Goal: Task Accomplishment & Management: Manage account settings

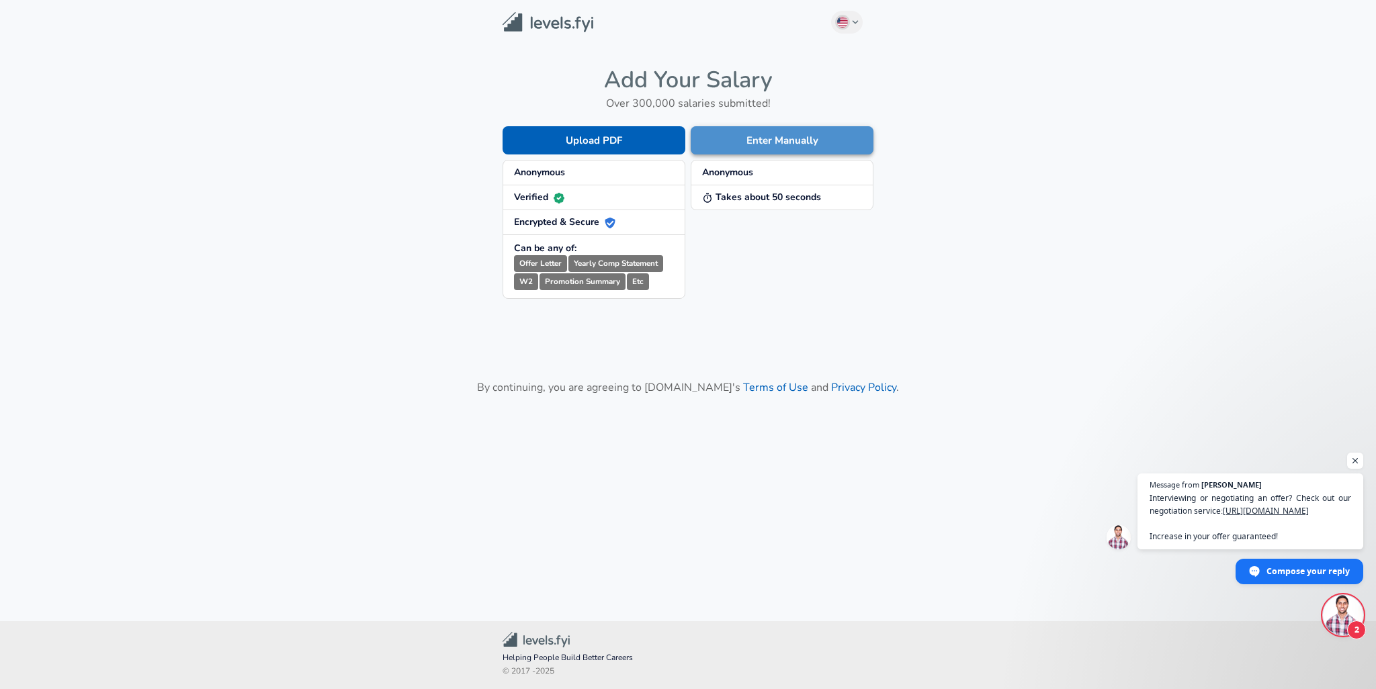
click at [796, 142] on button "Enter Manually" at bounding box center [782, 140] width 183 height 28
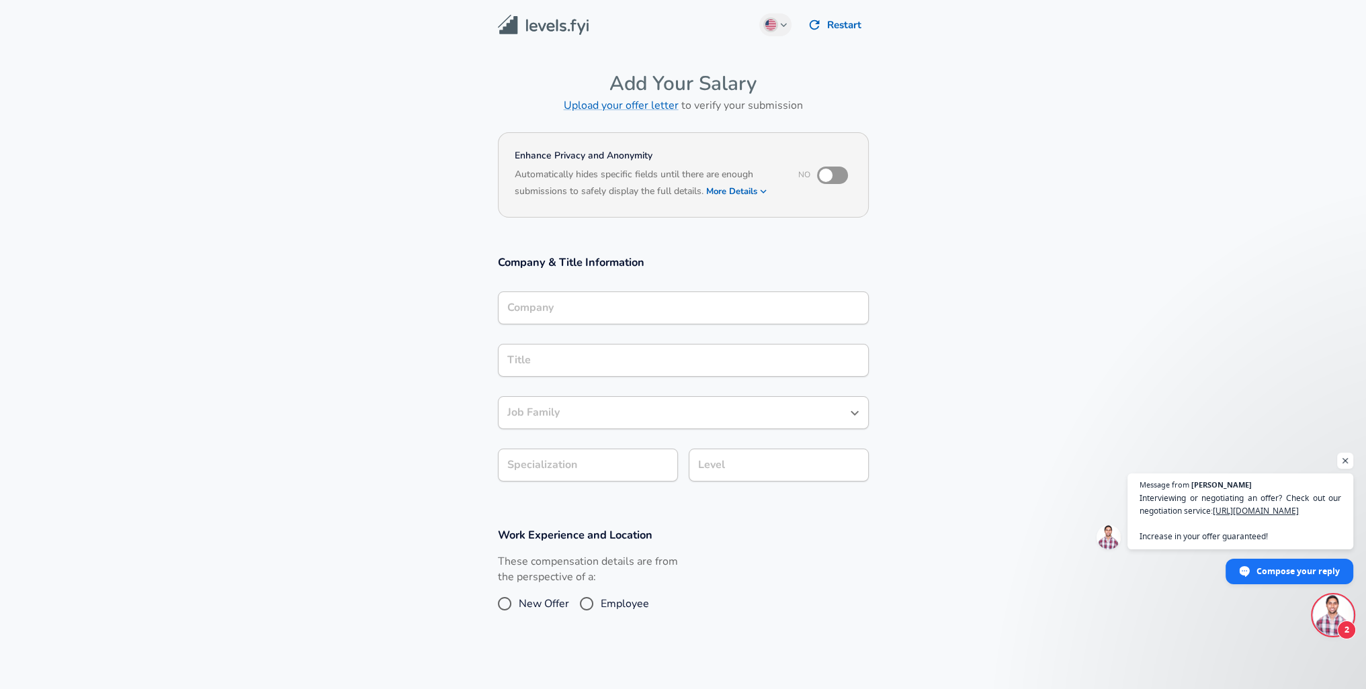
click at [686, 314] on div "Company" at bounding box center [683, 308] width 371 height 33
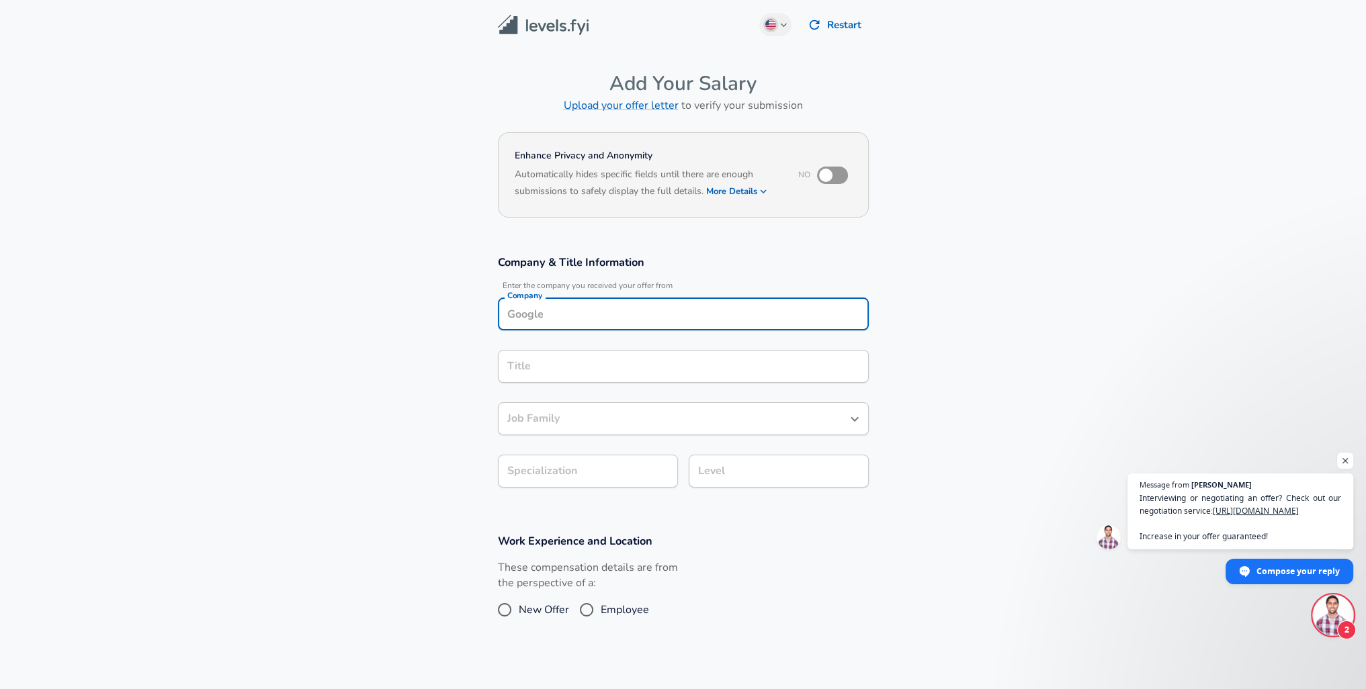
scroll to position [13, 0]
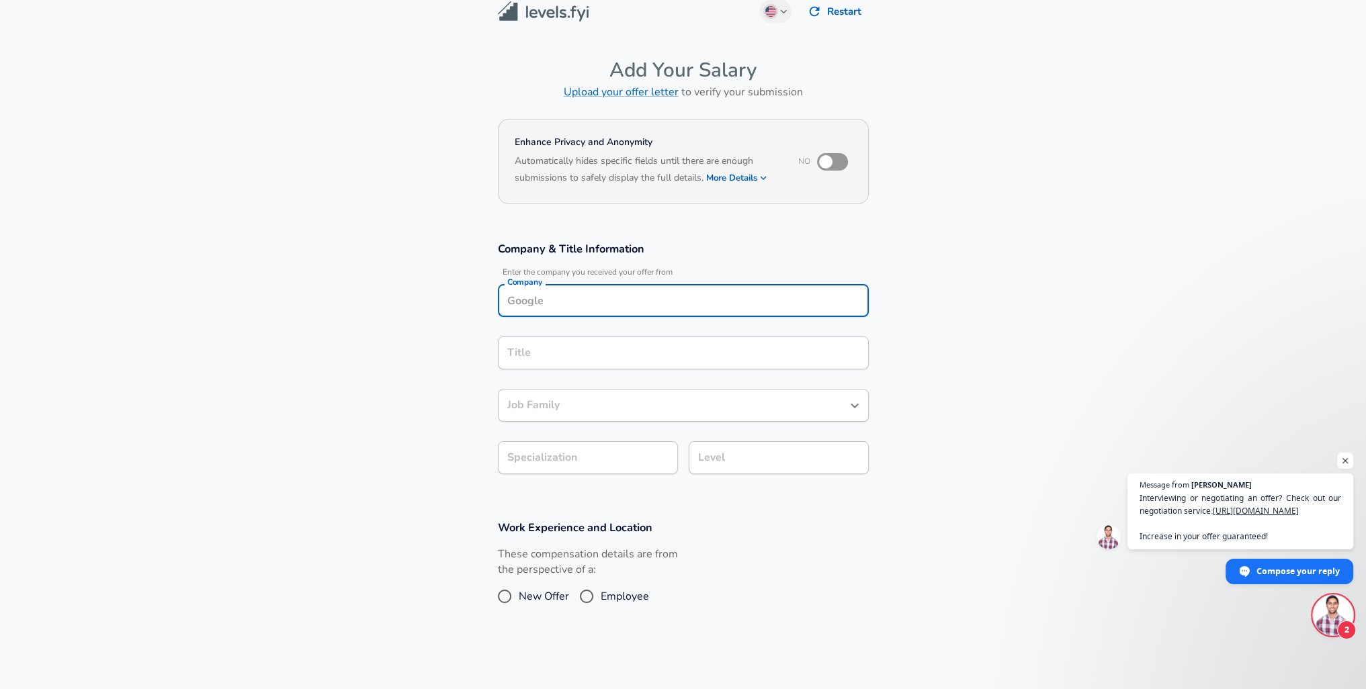
click at [646, 282] on div "Company Company" at bounding box center [683, 299] width 371 height 52
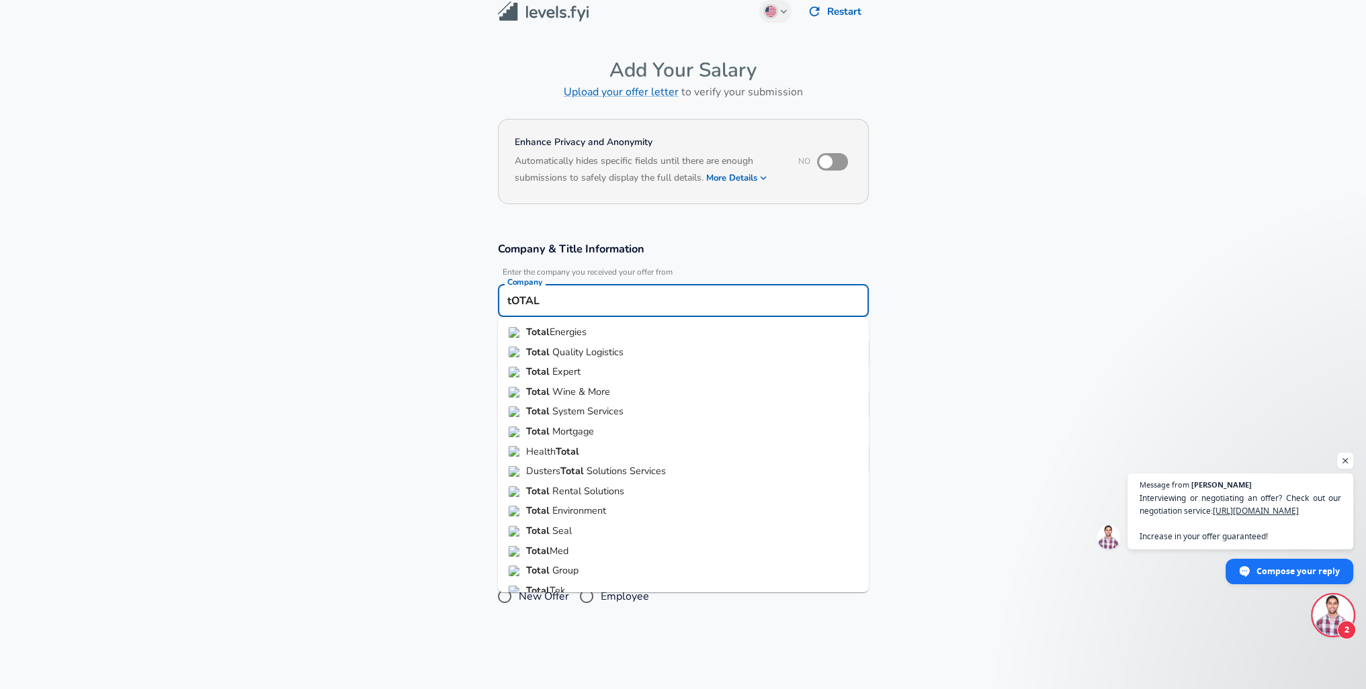
click at [627, 329] on li "Total Energies" at bounding box center [683, 332] width 371 height 20
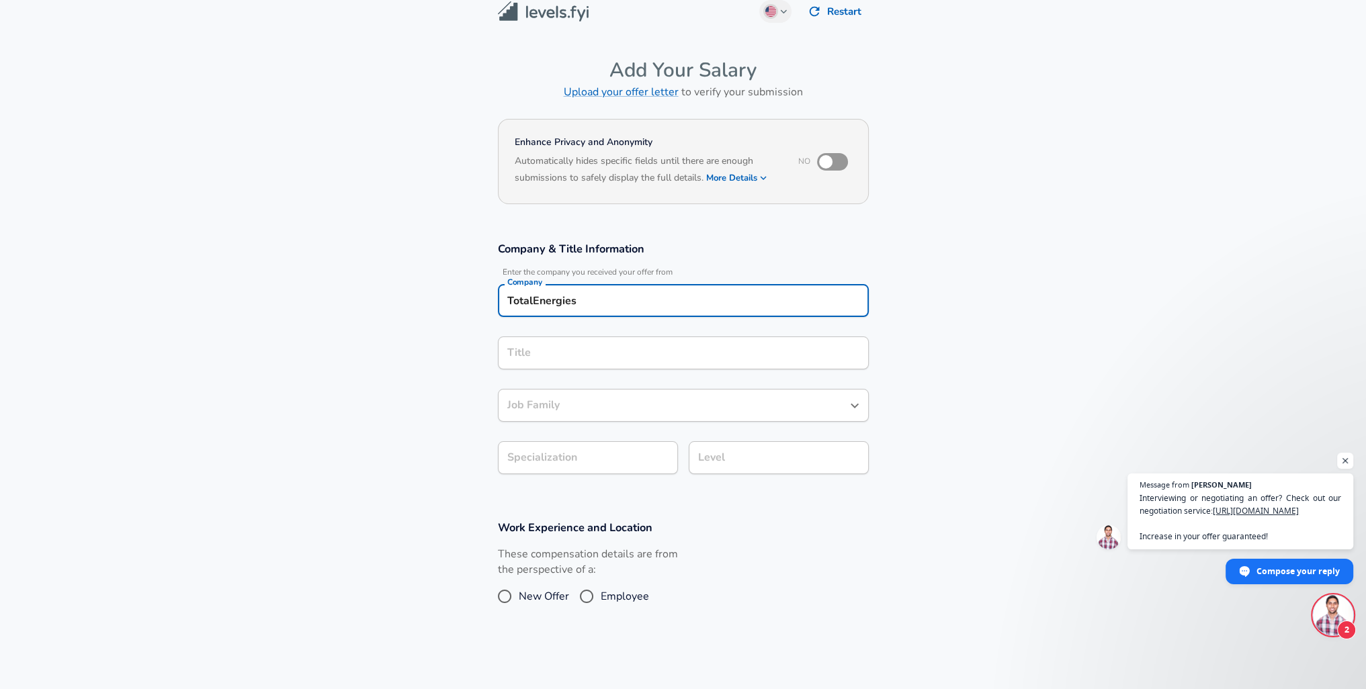
type input "TotalEnergies"
click at [614, 355] on input "Title" at bounding box center [683, 353] width 359 height 21
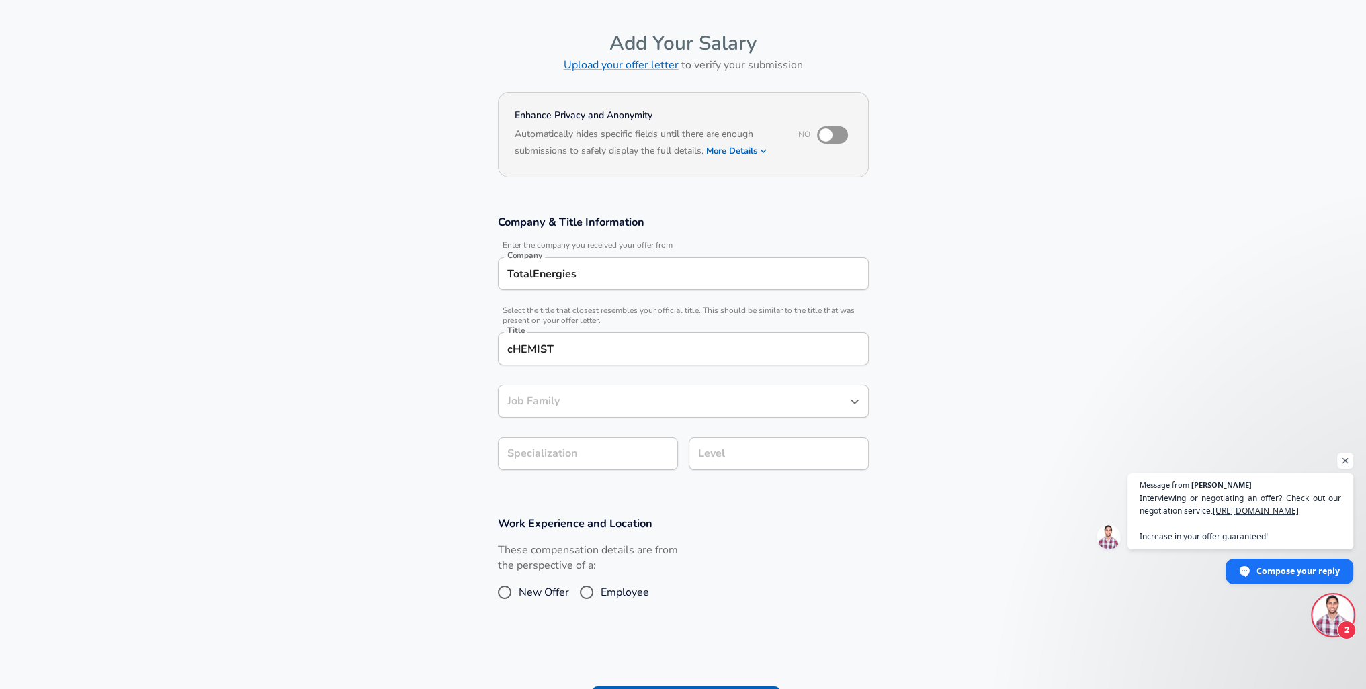
click at [528, 361] on div "cHEMIST Title" at bounding box center [683, 349] width 371 height 33
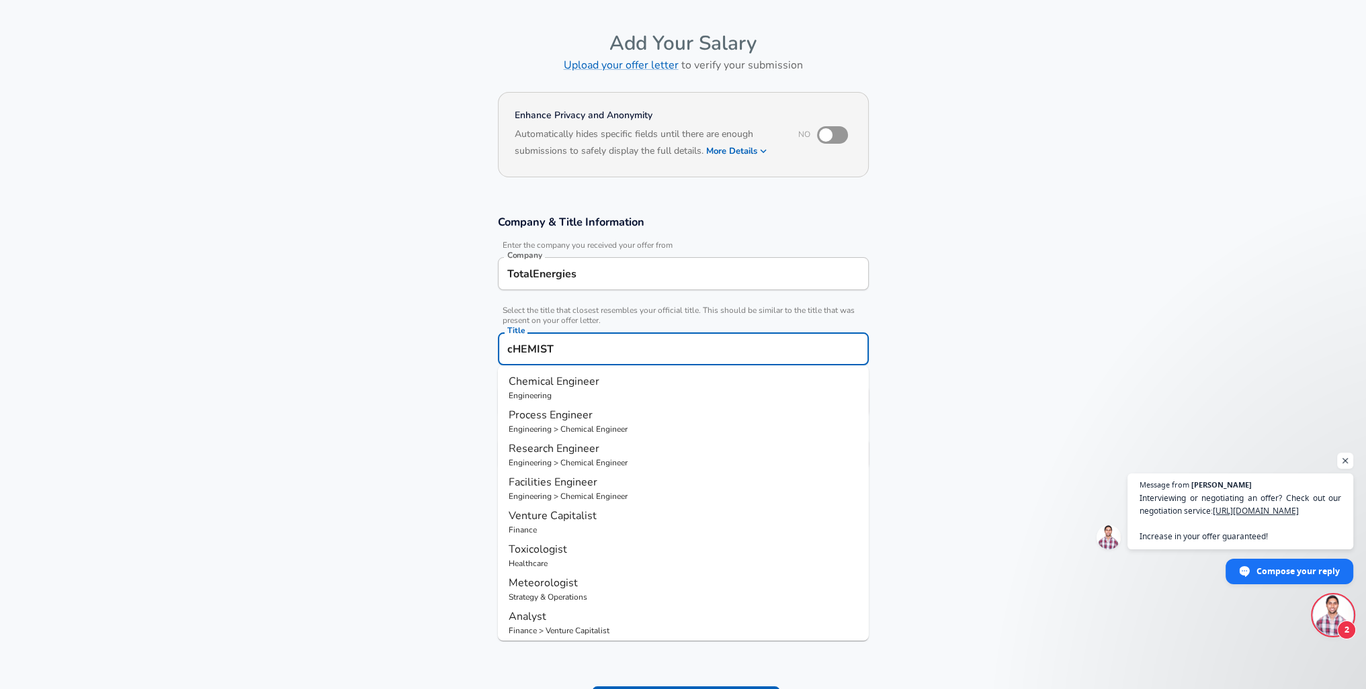
drag, startPoint x: 558, startPoint y: 342, endPoint x: 373, endPoint y: 309, distance: 187.6
click at [408, 318] on section "Company & Title Information Enter the company you received your offer from Comp…" at bounding box center [683, 350] width 1366 height 302
type input "Chemist"
click at [592, 687] on button "Submit Salary" at bounding box center [686, 701] width 188 height 28
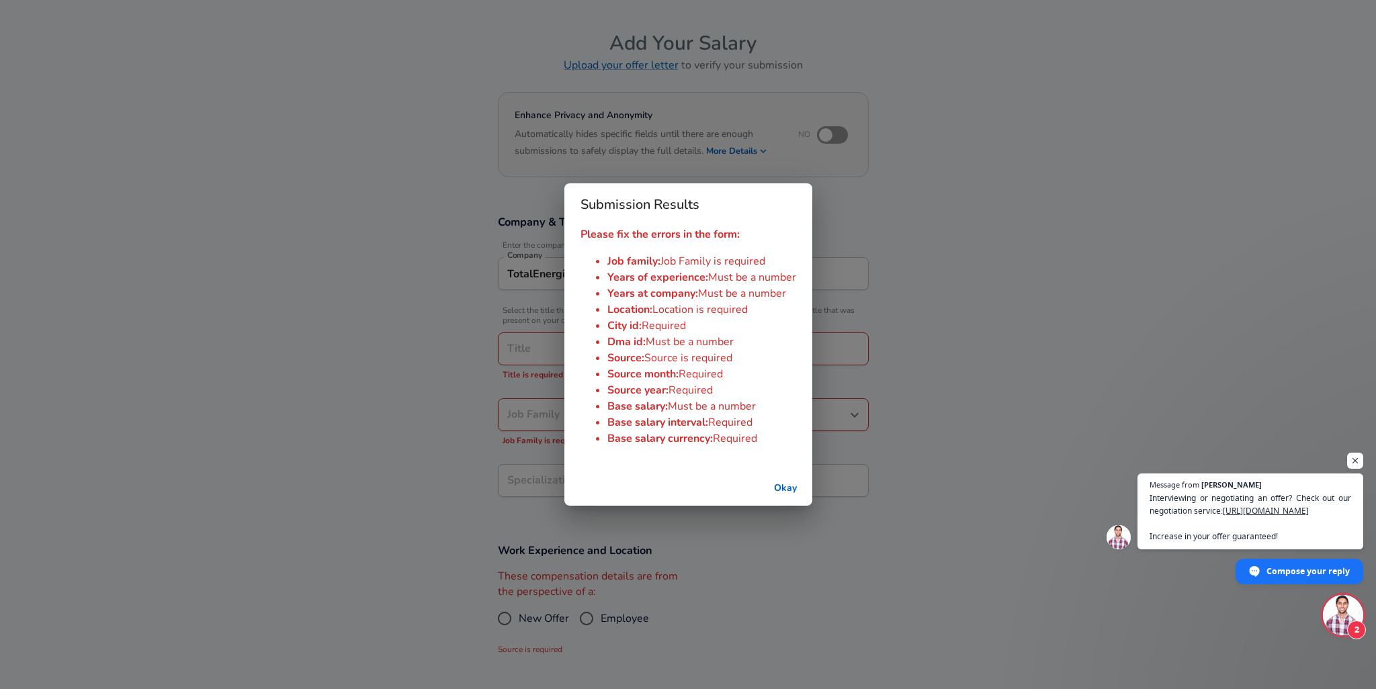
drag, startPoint x: 407, startPoint y: 385, endPoint x: 505, endPoint y: 357, distance: 102.0
click at [408, 385] on div "Submission Results Please fix the errors in the form: Job family : Job Family i…" at bounding box center [688, 344] width 1376 height 689
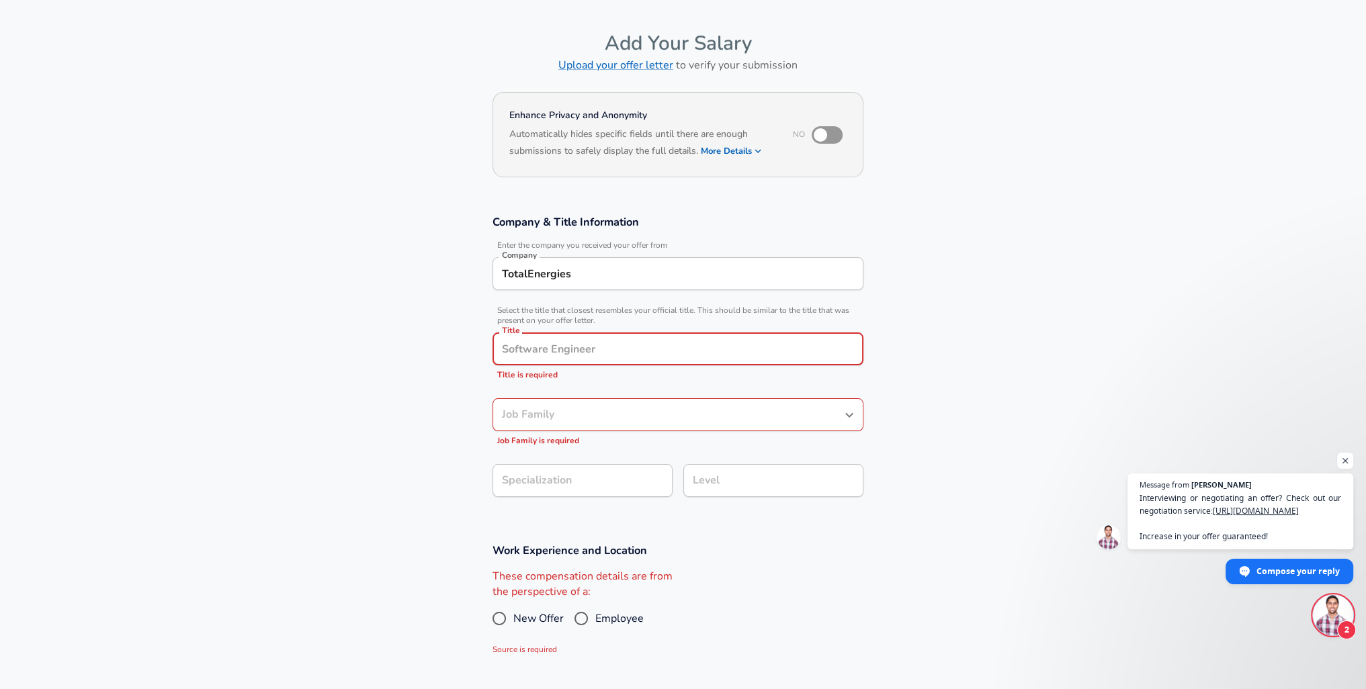
click at [521, 351] on input "Title" at bounding box center [677, 349] width 359 height 21
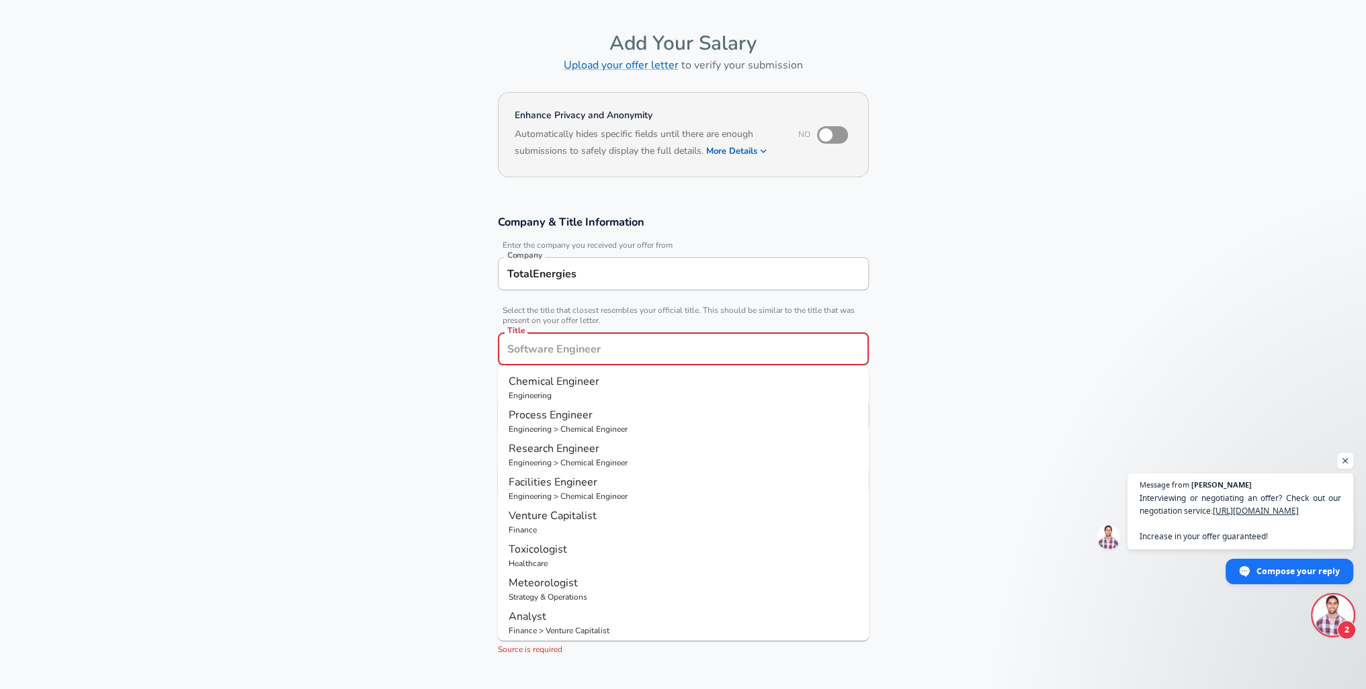
click at [573, 457] on p "Engineering > Chemical Engineer" at bounding box center [682, 463] width 349 height 12
type input "Research Engineer"
type input "Research"
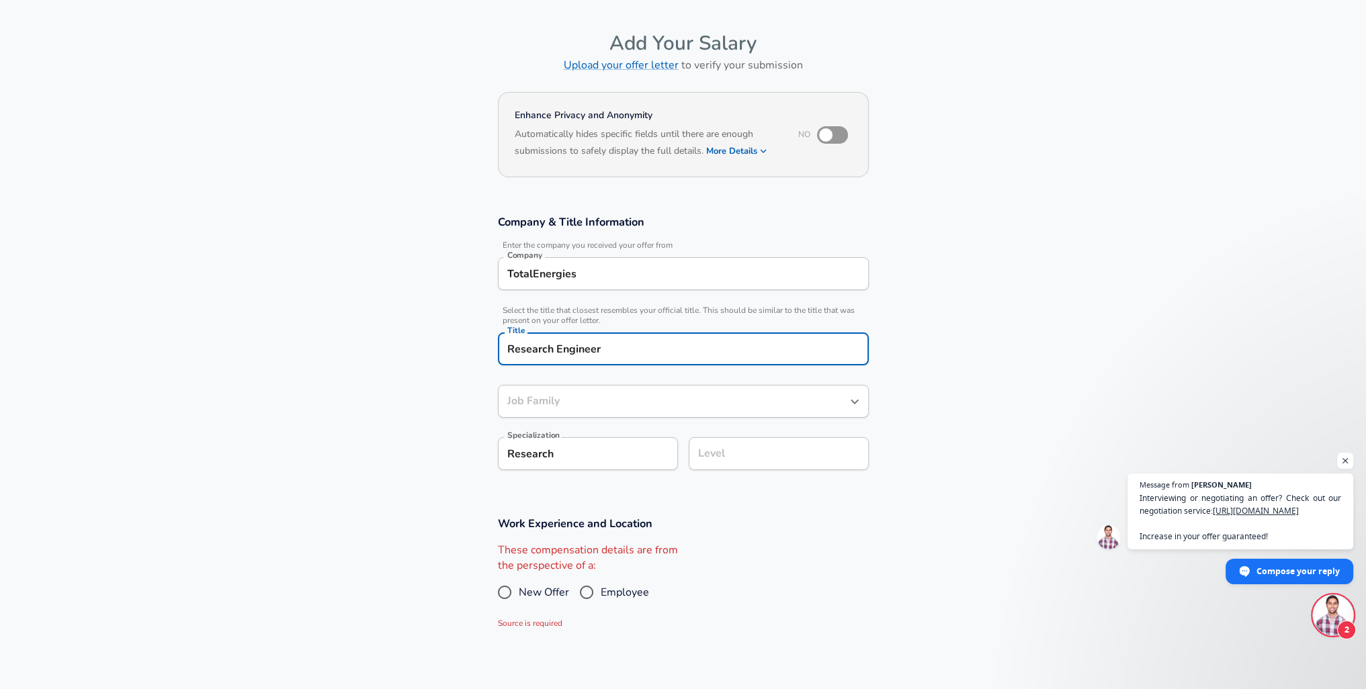
type input "Chemical Engineer"
click at [578, 408] on div "Chemical Engineer Job Family" at bounding box center [683, 401] width 371 height 33
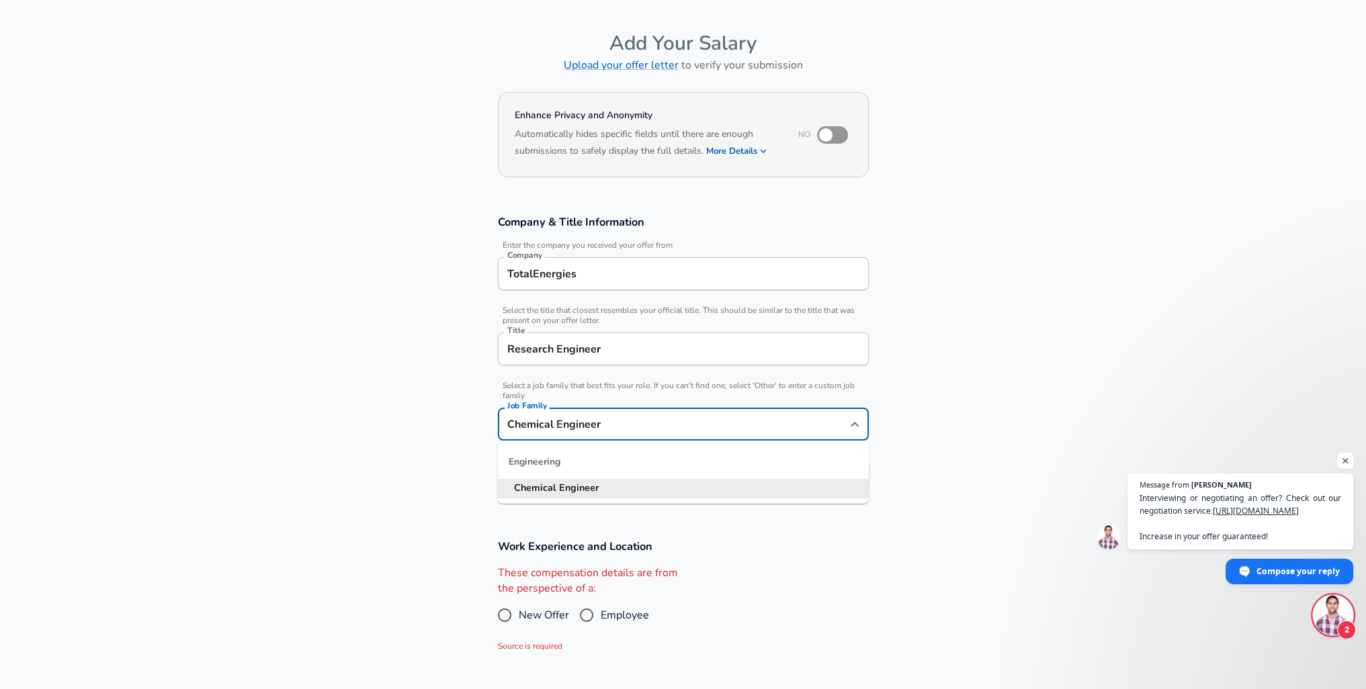
scroll to position [67, 0]
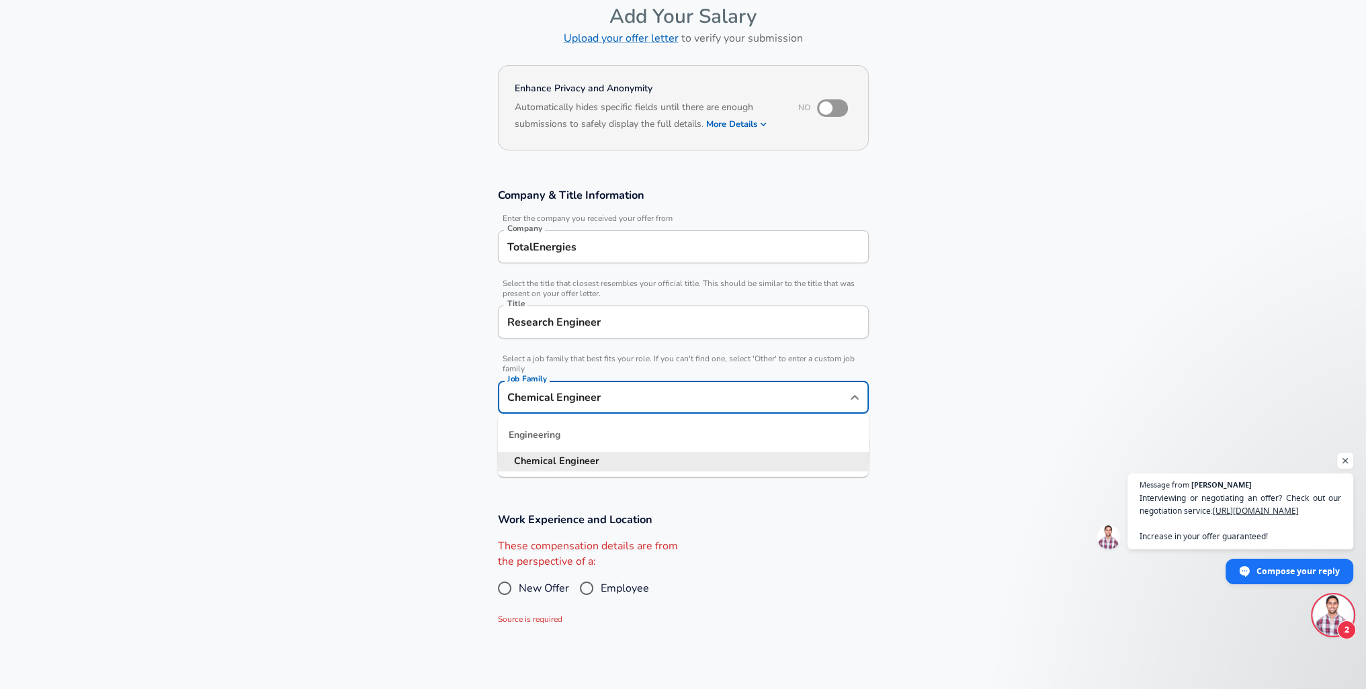
click at [410, 452] on section "Company & Title Information Enter the company you received your offer from Comp…" at bounding box center [683, 334] width 1366 height 324
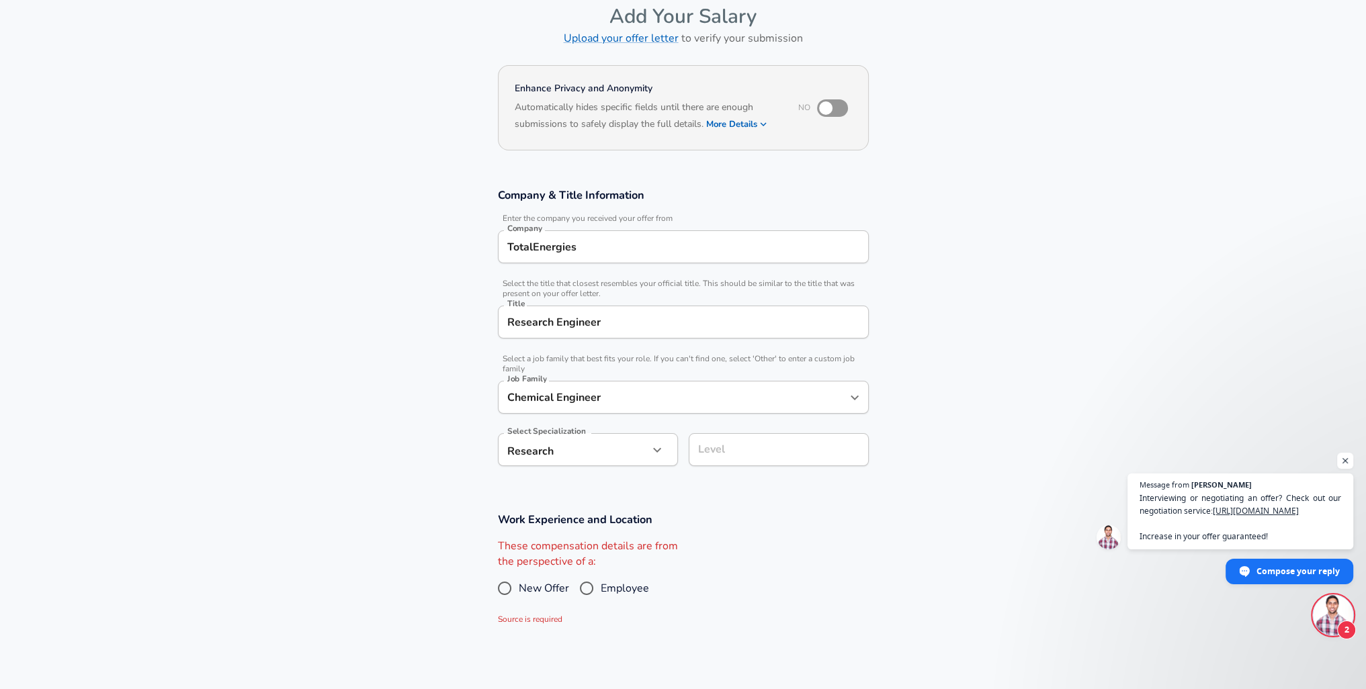
click at [605, 322] on input "Research Engineer" at bounding box center [683, 322] width 359 height 21
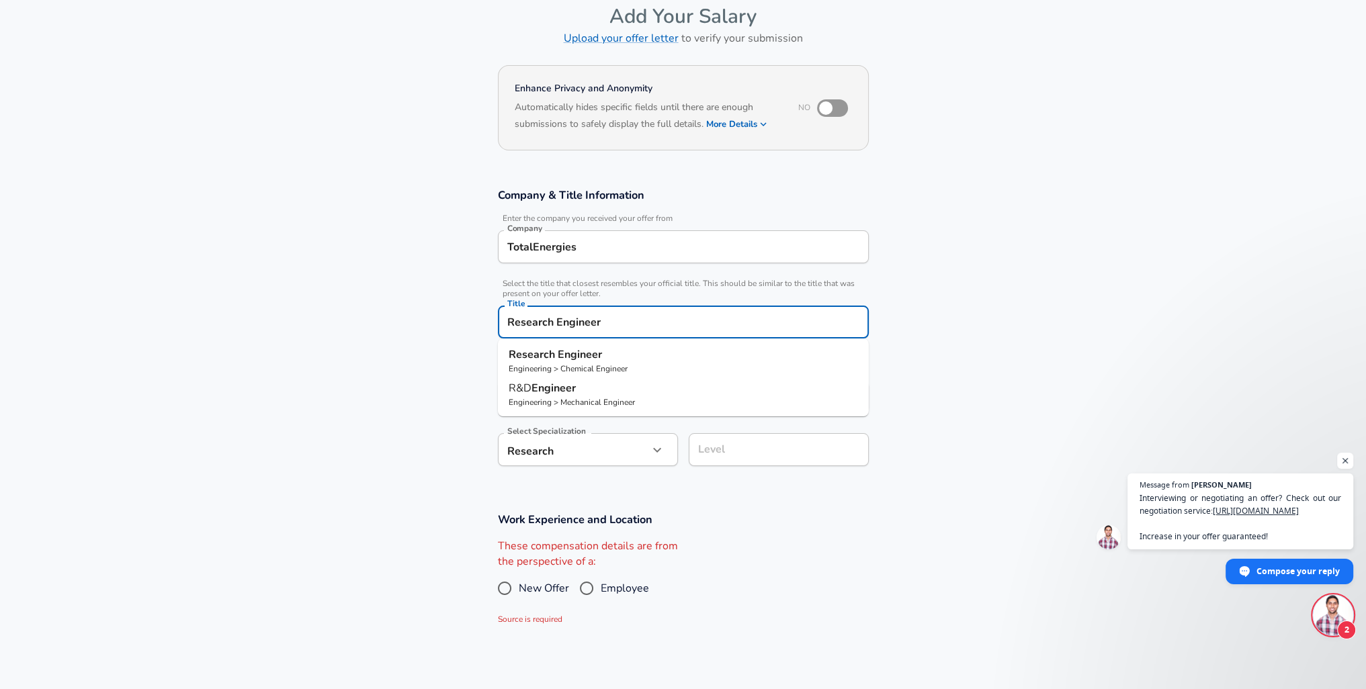
click at [414, 463] on section "Company & Title Information Enter the company you received your offer from Comp…" at bounding box center [683, 334] width 1366 height 324
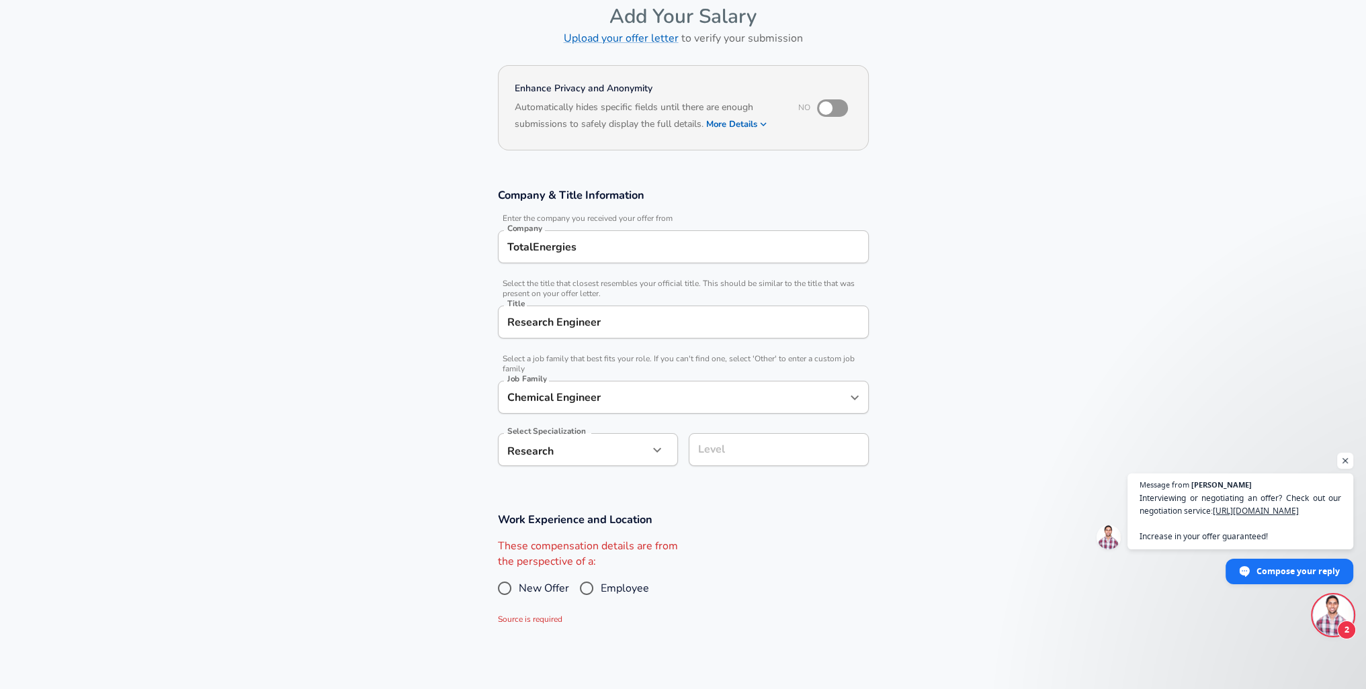
scroll to position [94, 0]
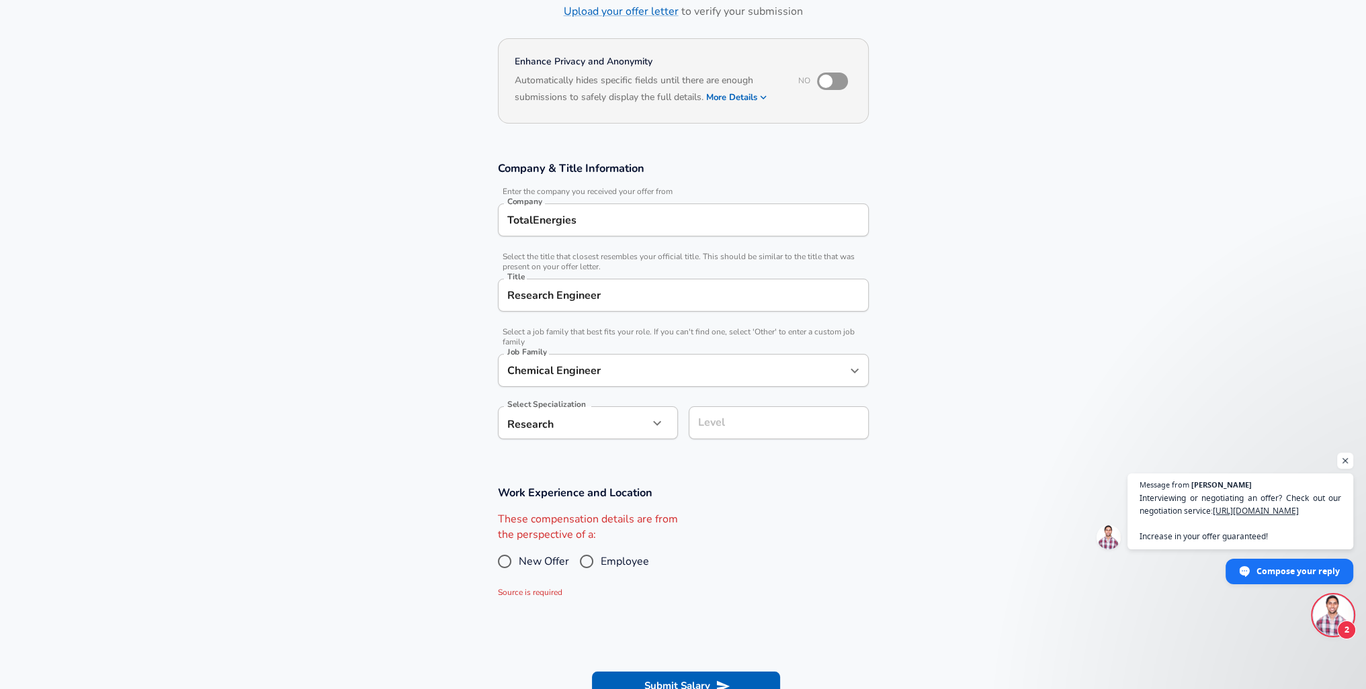
click at [732, 433] on input "Level" at bounding box center [779, 422] width 168 height 21
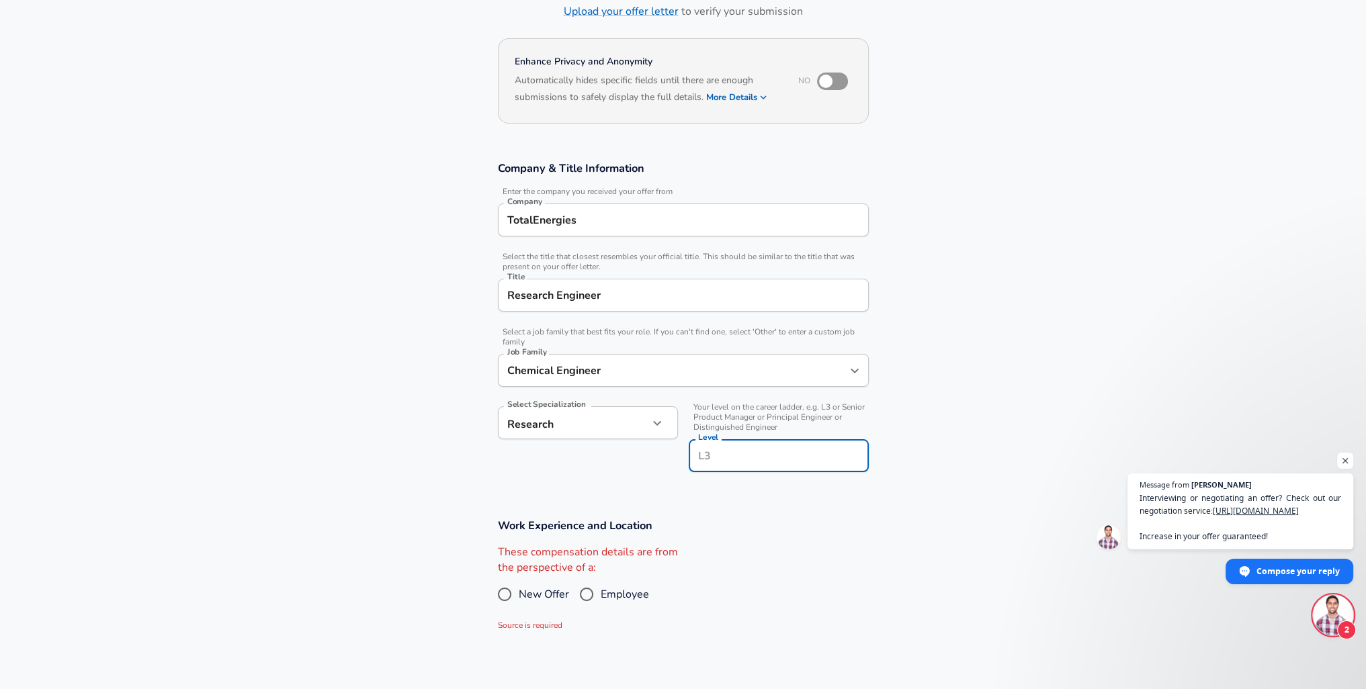
click at [732, 455] on input "Level" at bounding box center [779, 455] width 168 height 21
type input "L1"
click at [730, 529] on h3 "Work Experience and Location" at bounding box center [683, 525] width 371 height 15
click at [610, 594] on span "Employee" at bounding box center [625, 594] width 48 height 16
click at [601, 594] on input "Employee" at bounding box center [586, 594] width 28 height 21
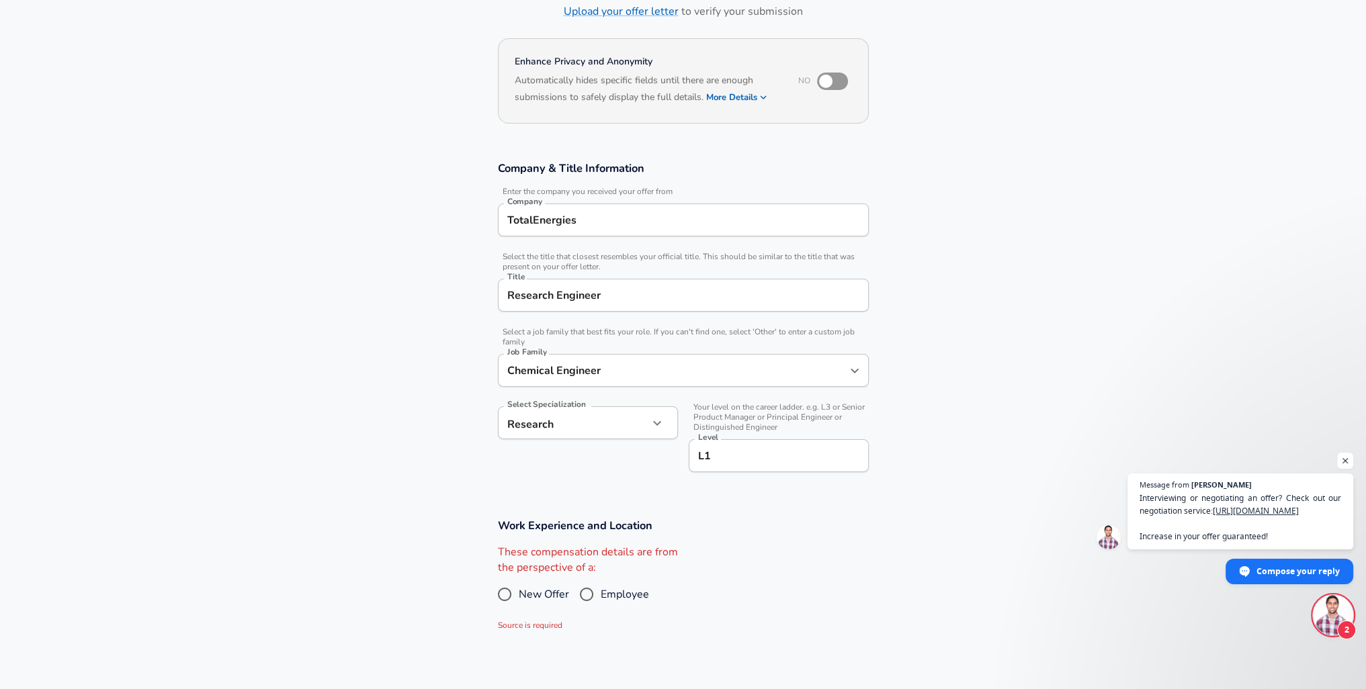
radio input "true"
click at [716, 578] on body "English ([GEOGRAPHIC_DATA]) Change Restart Add Your Salary Upload your offer le…" at bounding box center [683, 250] width 1366 height 689
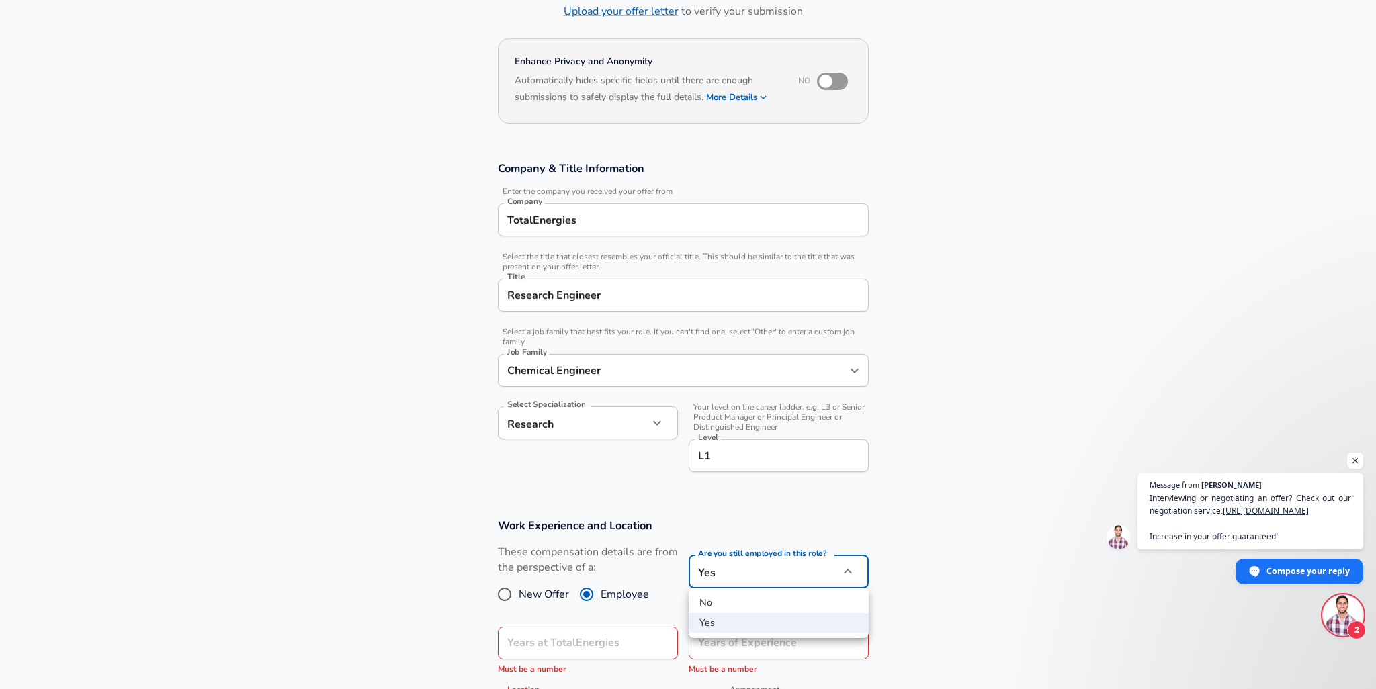
click at [717, 604] on li "No" at bounding box center [779, 603] width 180 height 20
type input "no"
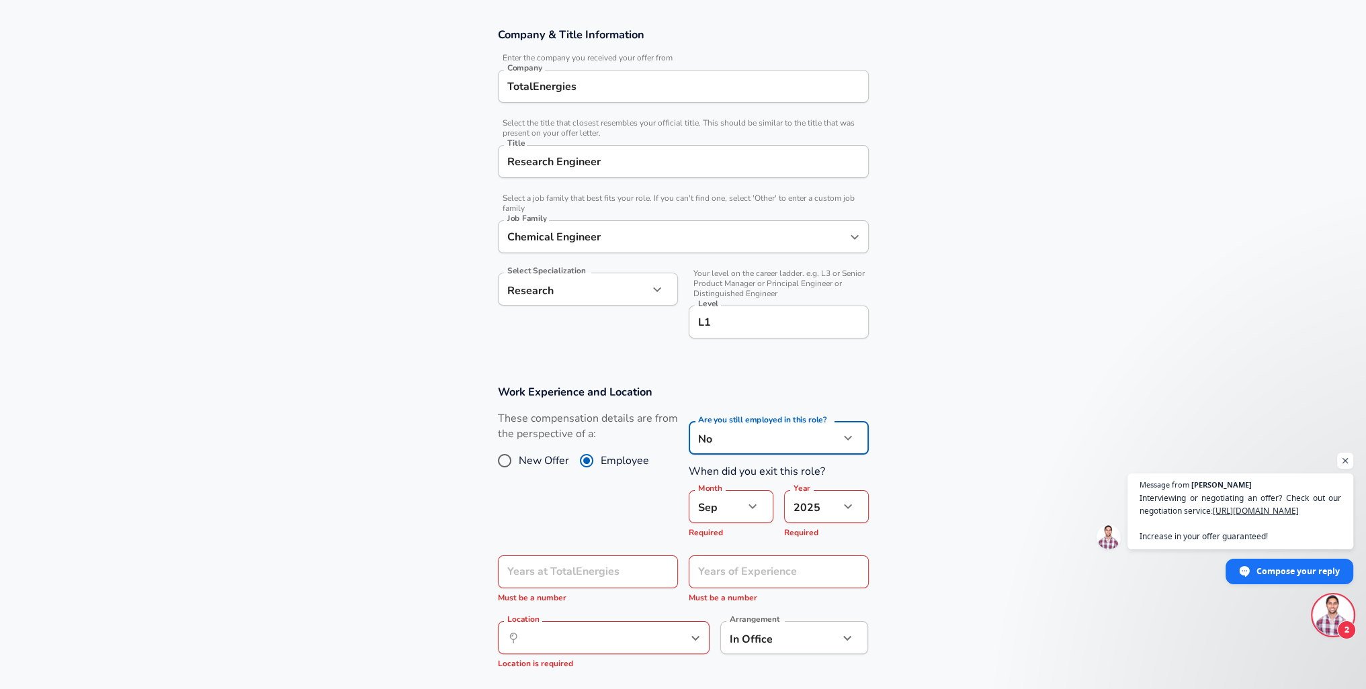
scroll to position [228, 0]
click at [735, 461] on body "English ([GEOGRAPHIC_DATA]) Change Restart Add Your Salary Upload your offer le…" at bounding box center [683, 116] width 1366 height 689
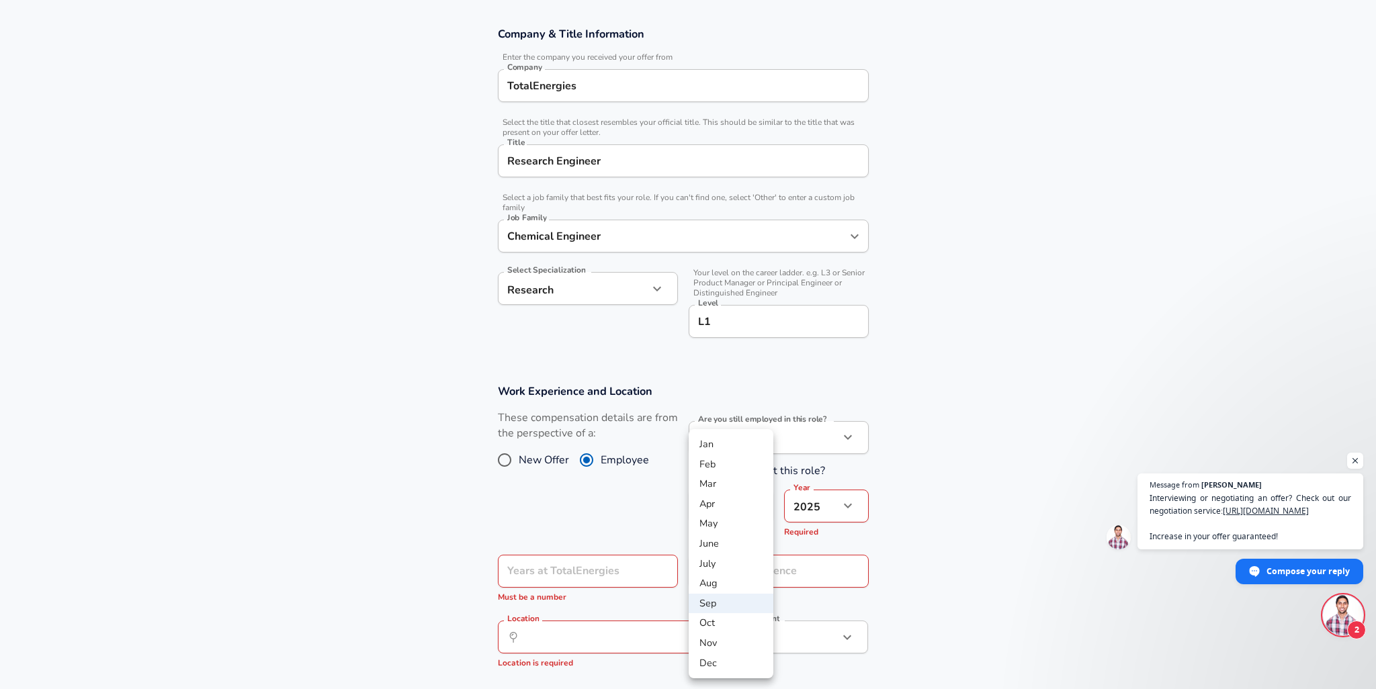
click at [734, 606] on li "Sep" at bounding box center [731, 604] width 85 height 20
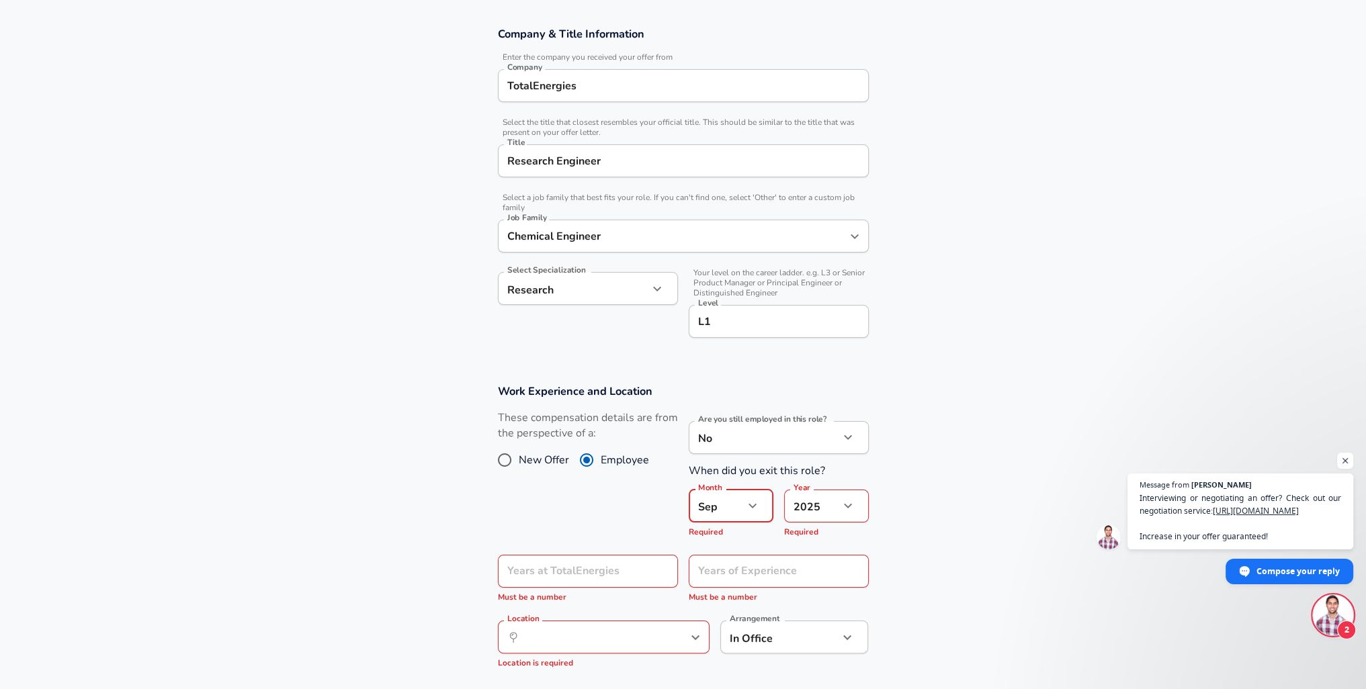
click at [832, 461] on body "English ([GEOGRAPHIC_DATA]) Change Restart Add Your Salary Upload your offer le…" at bounding box center [683, 116] width 1366 height 689
drag, startPoint x: 952, startPoint y: 554, endPoint x: 941, endPoint y: 552, distance: 10.9
click at [950, 554] on div at bounding box center [688, 344] width 1376 height 689
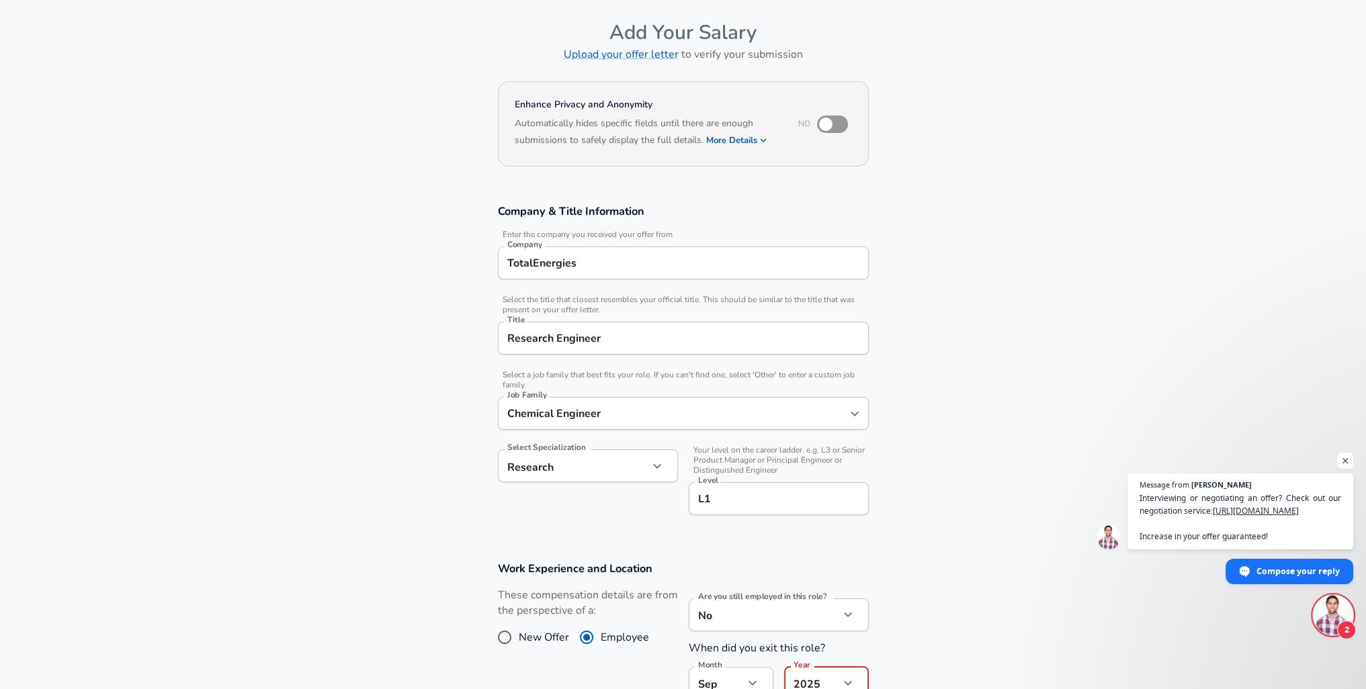
scroll to position [0, 0]
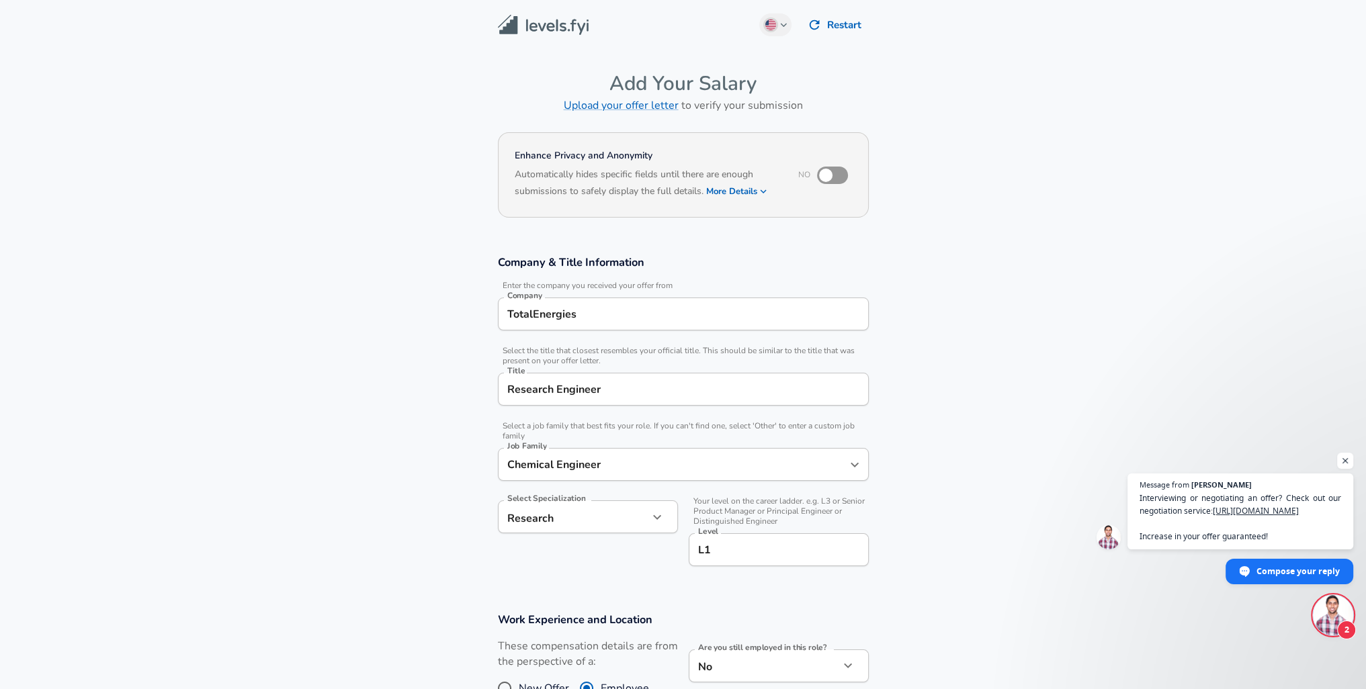
scroll to position [269, 0]
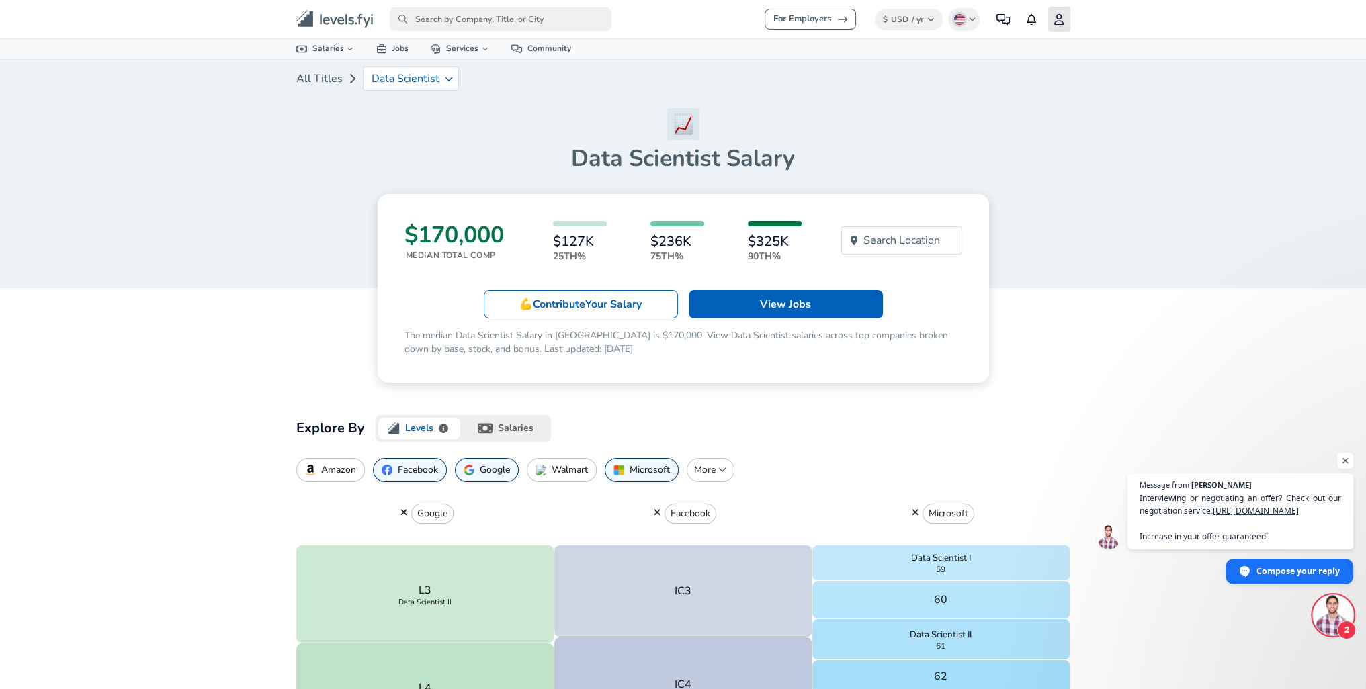
click at [1060, 24] on icon "primary" at bounding box center [1058, 19] width 11 height 11
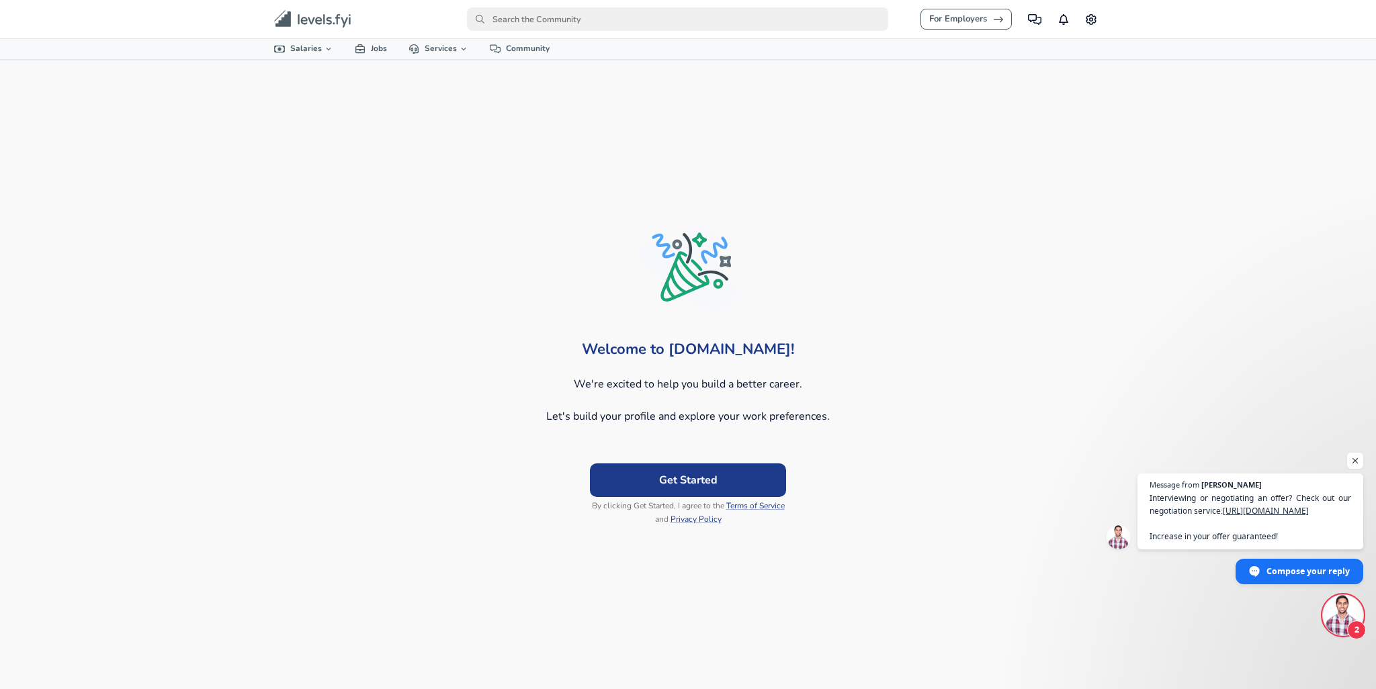
click at [734, 476] on button "Get Started" at bounding box center [688, 480] width 196 height 34
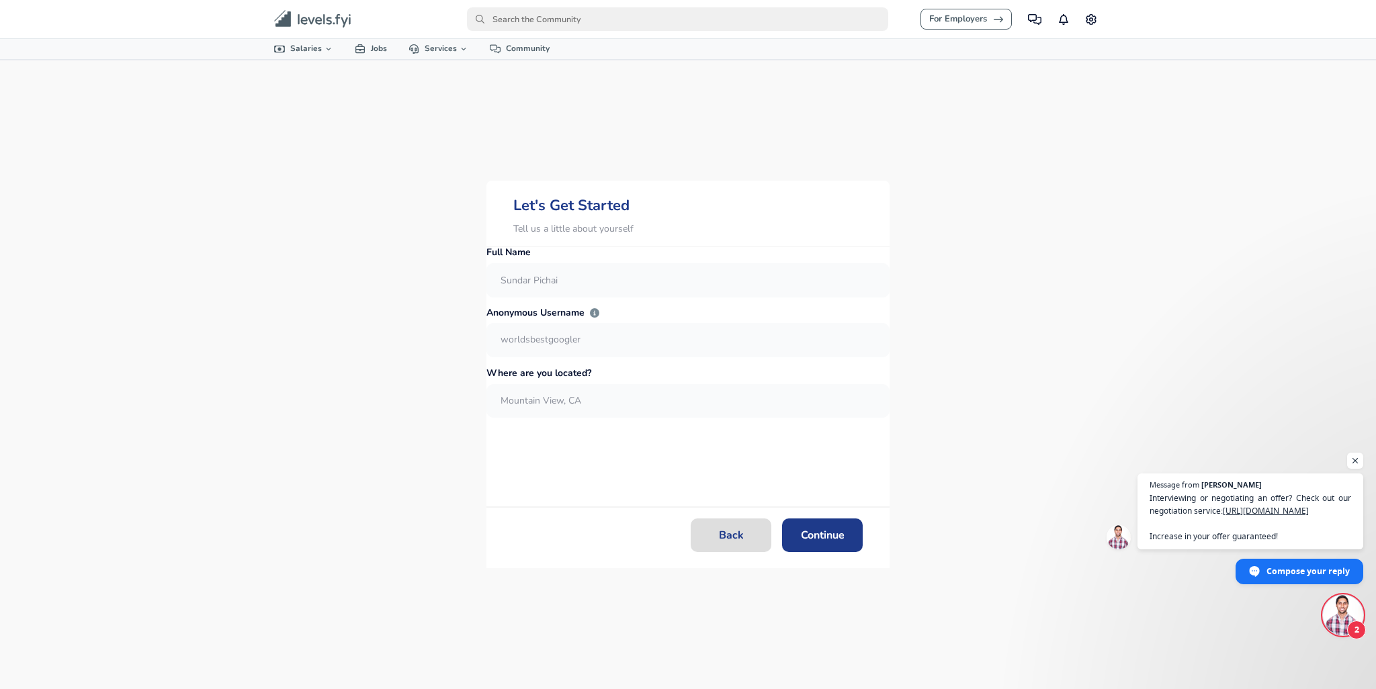
click at [725, 534] on button "Back" at bounding box center [731, 535] width 81 height 34
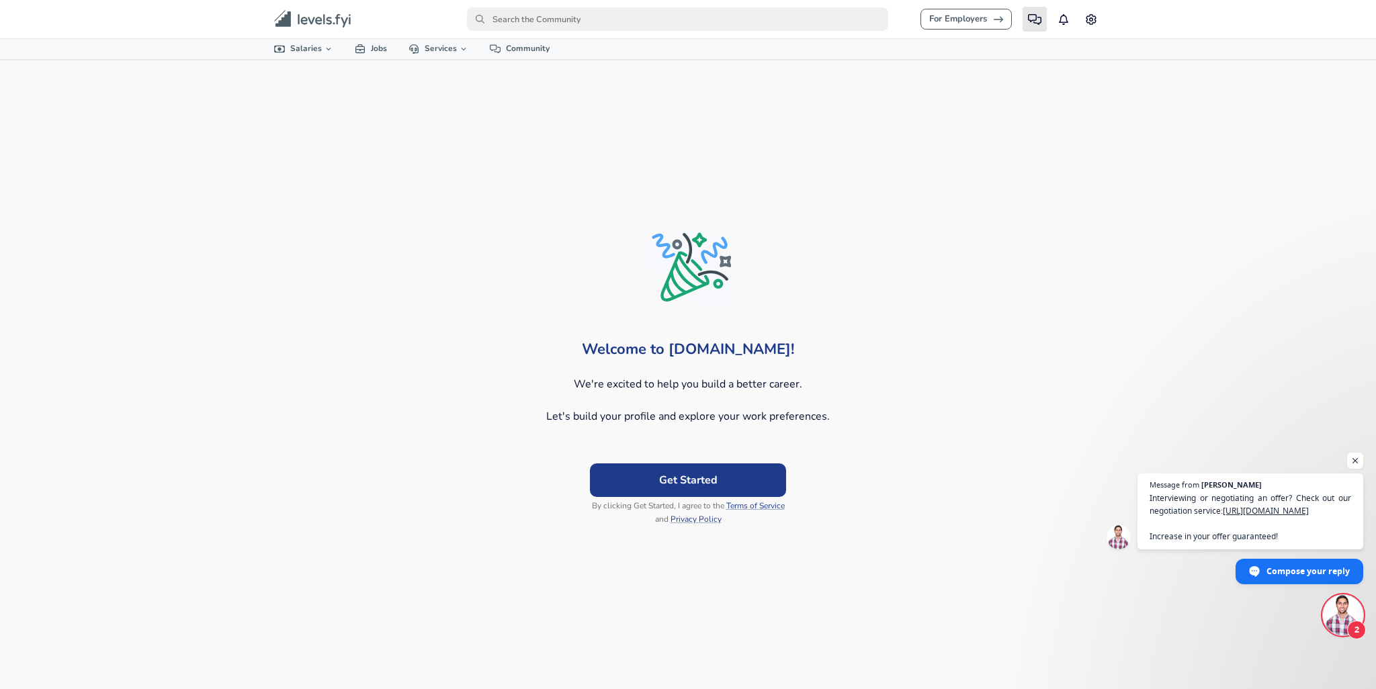
click at [1040, 17] on icon "primary" at bounding box center [1034, 19] width 13 height 11
click at [1074, 22] on ul "Community Notifications Settings" at bounding box center [1061, 19] width 79 height 25
click at [1097, 20] on link "Settings" at bounding box center [1090, 19] width 22 height 25
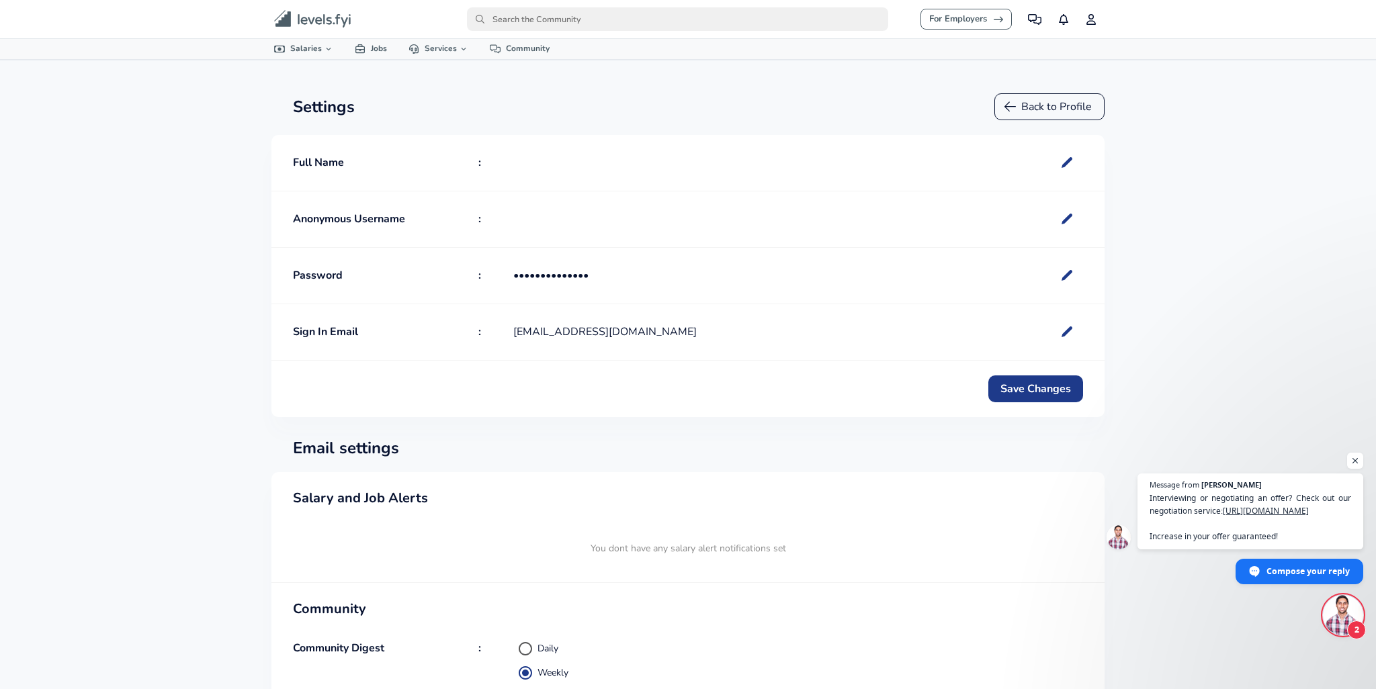
radio input "true"
radio input "false"
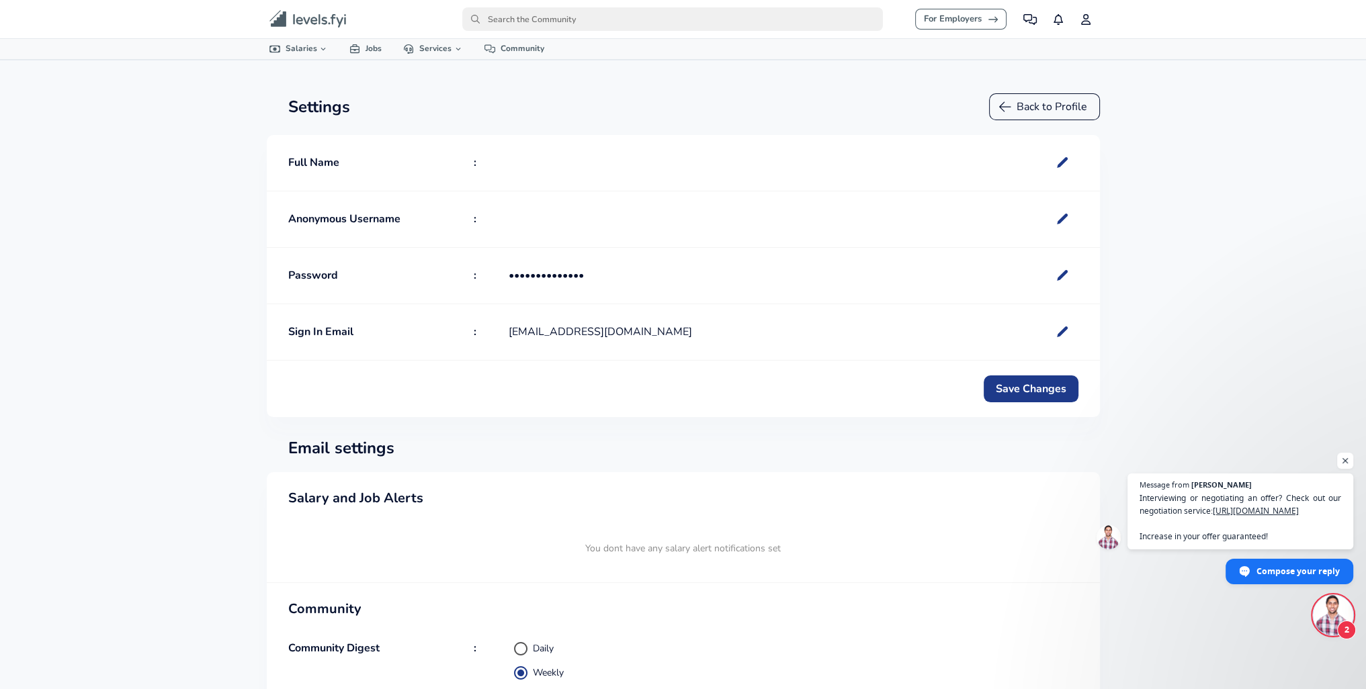
click at [644, 253] on div "Password ••••••••••••••" at bounding box center [683, 276] width 833 height 56
click at [910, 140] on div "Full Name" at bounding box center [683, 163] width 833 height 56
click at [1031, 107] on button "Back to Profile" at bounding box center [1044, 106] width 111 height 27
